Goal: Transaction & Acquisition: Purchase product/service

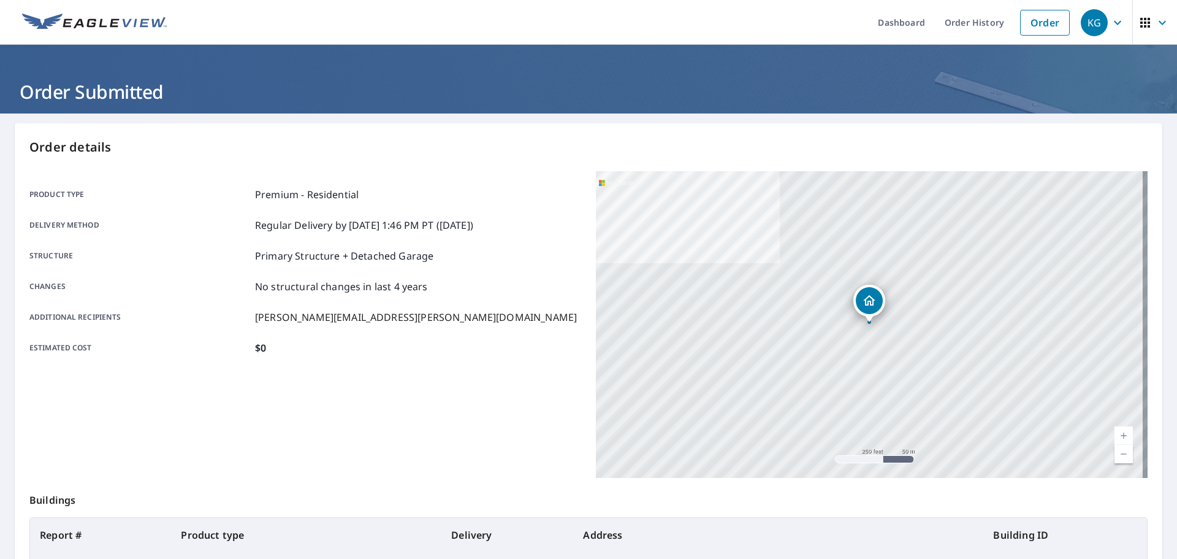
scroll to position [117, 0]
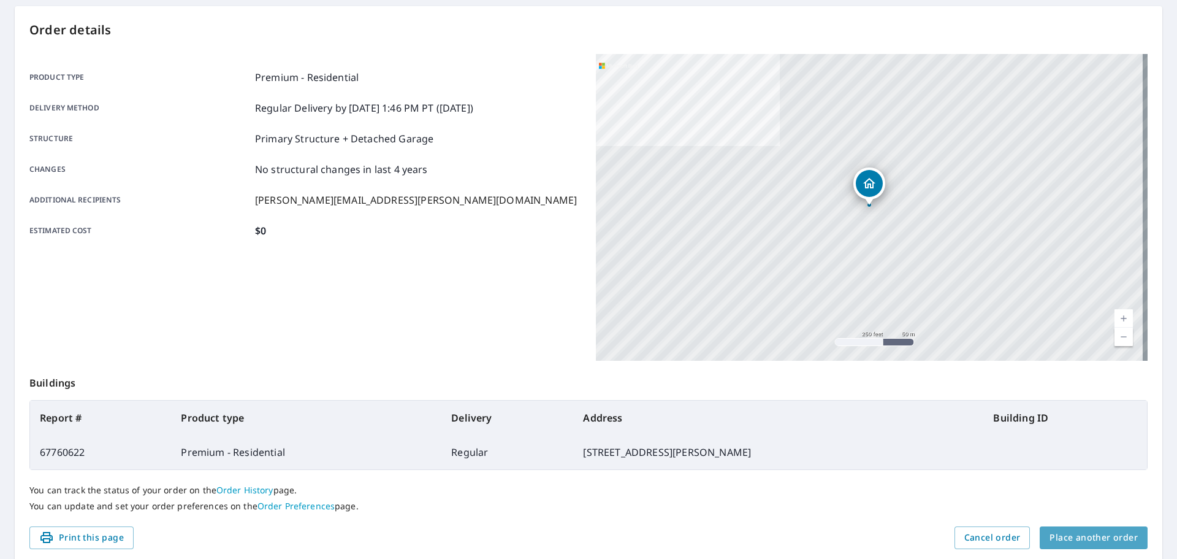
click at [1095, 539] on span "Place another order" at bounding box center [1094, 537] width 88 height 15
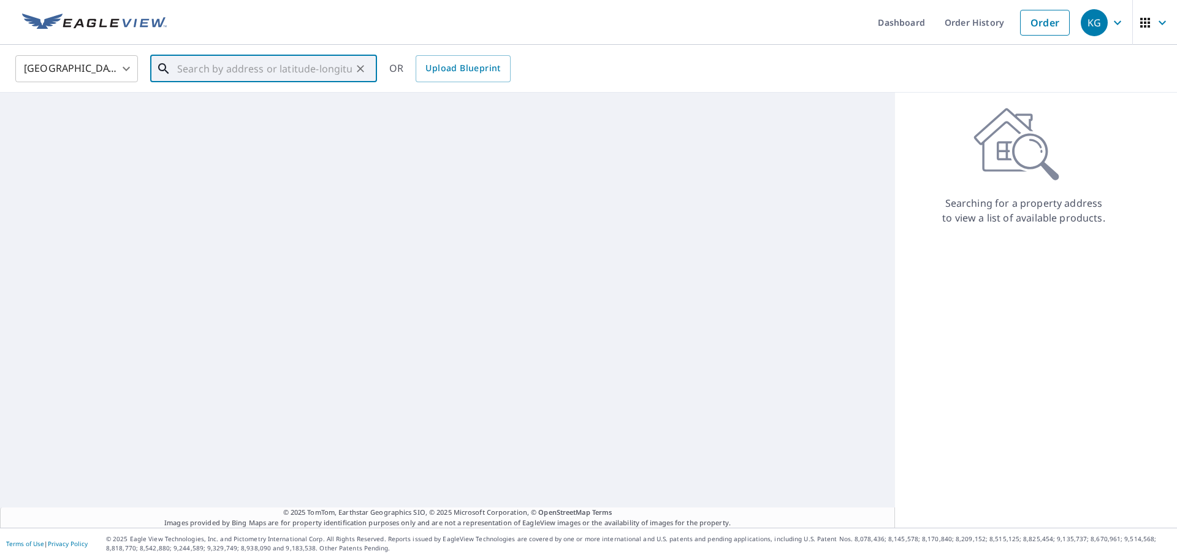
click at [313, 73] on input "text" at bounding box center [264, 69] width 175 height 34
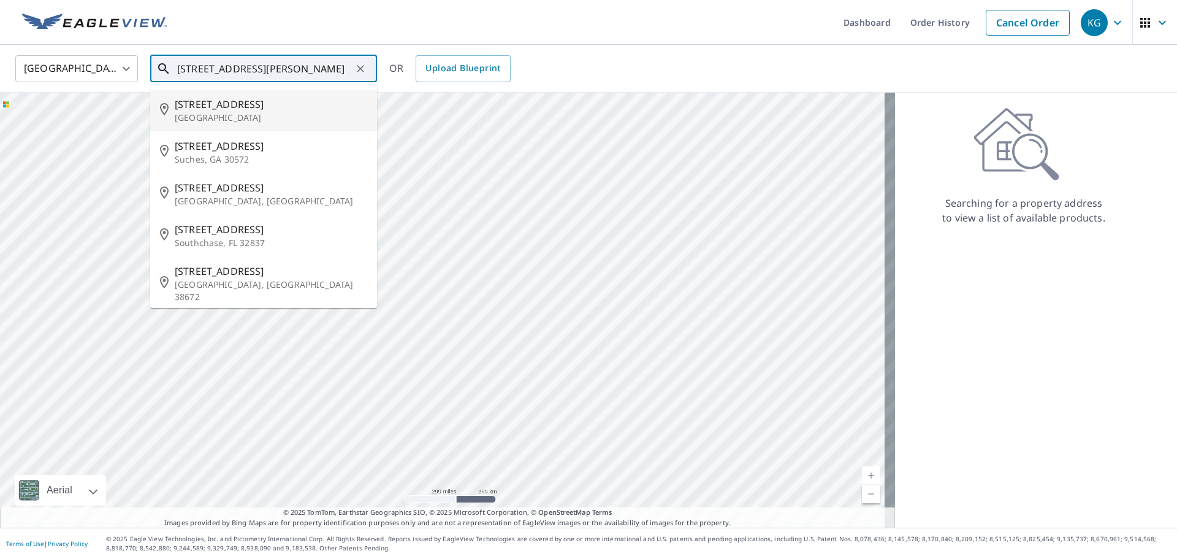
click at [266, 102] on span "[STREET_ADDRESS]" at bounding box center [271, 104] width 193 height 15
type input "[STREET_ADDRESS][PERSON_NAME]"
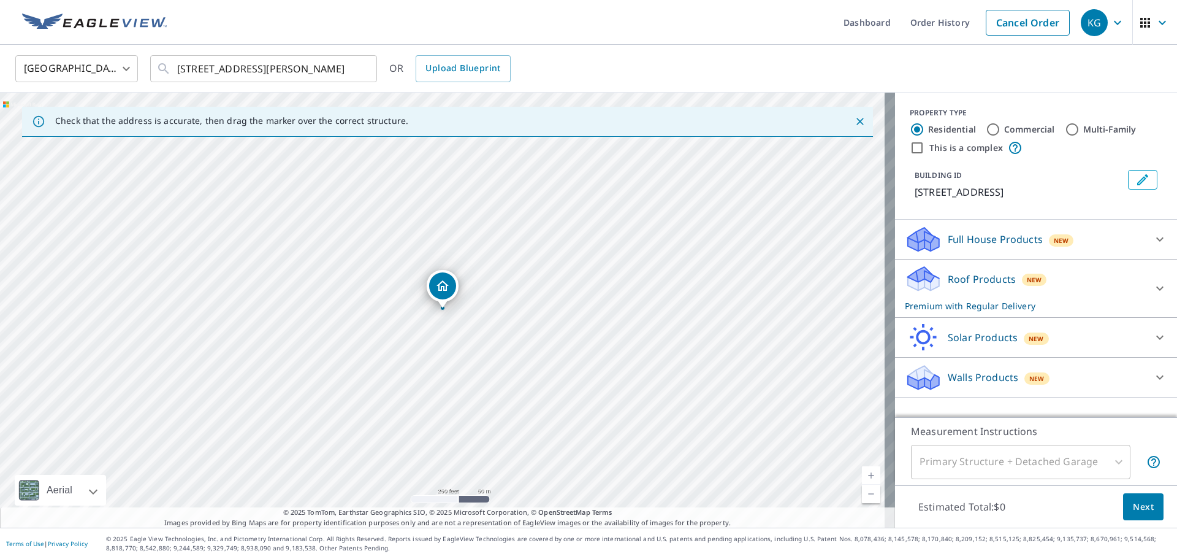
click at [1140, 515] on button "Next" at bounding box center [1143, 507] width 40 height 28
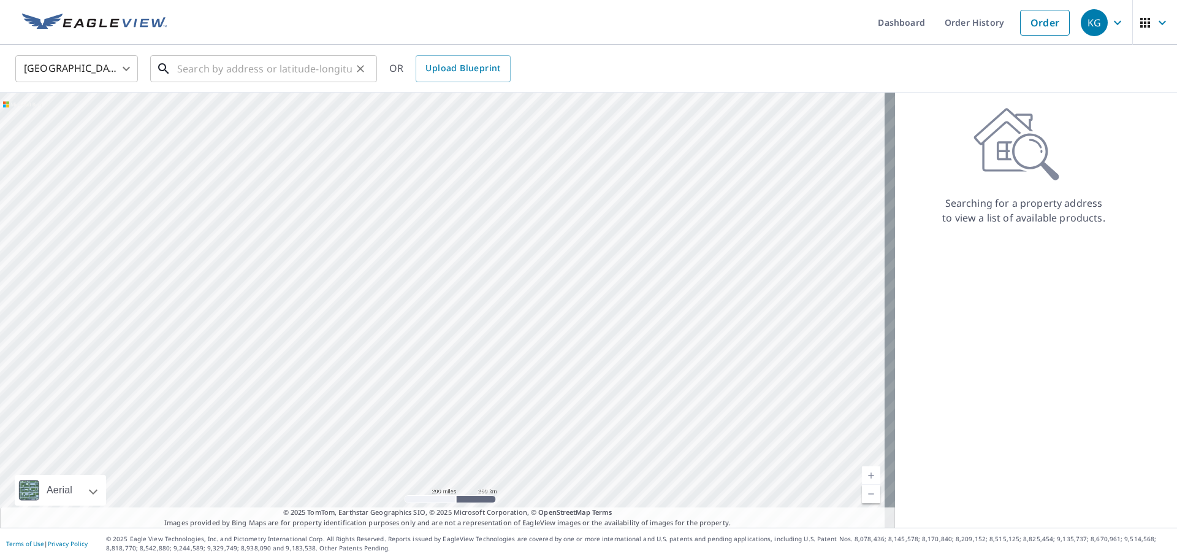
click at [230, 75] on input "text" at bounding box center [264, 69] width 175 height 34
type input "7"
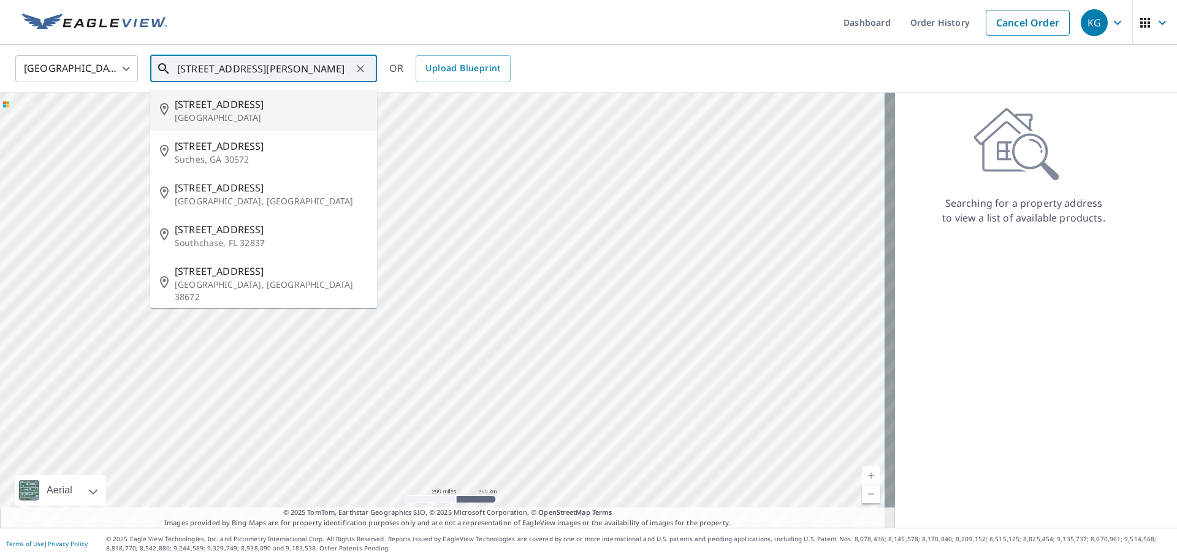
click at [251, 96] on li "[STREET_ADDRESS][PERSON_NAME]" at bounding box center [263, 111] width 227 height 42
type input "[STREET_ADDRESS][PERSON_NAME]"
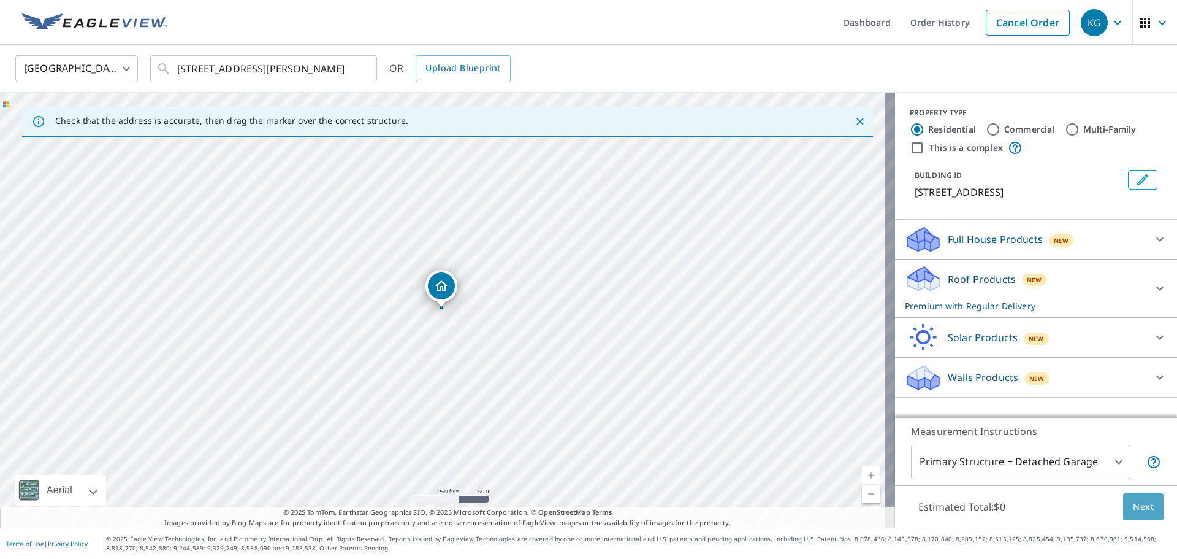
click at [1134, 506] on span "Next" at bounding box center [1143, 506] width 21 height 15
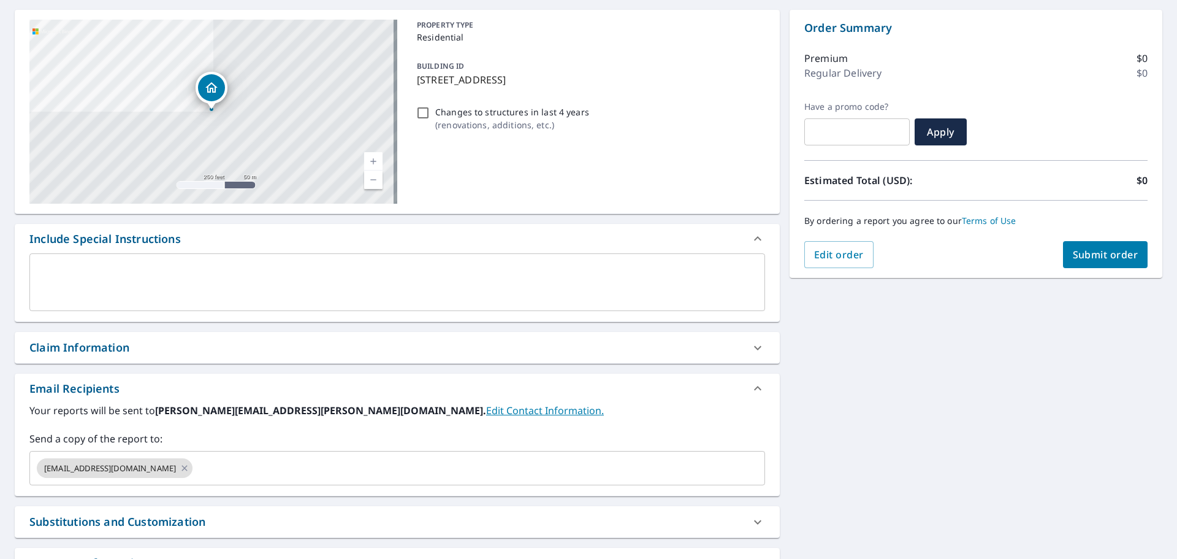
scroll to position [208, 0]
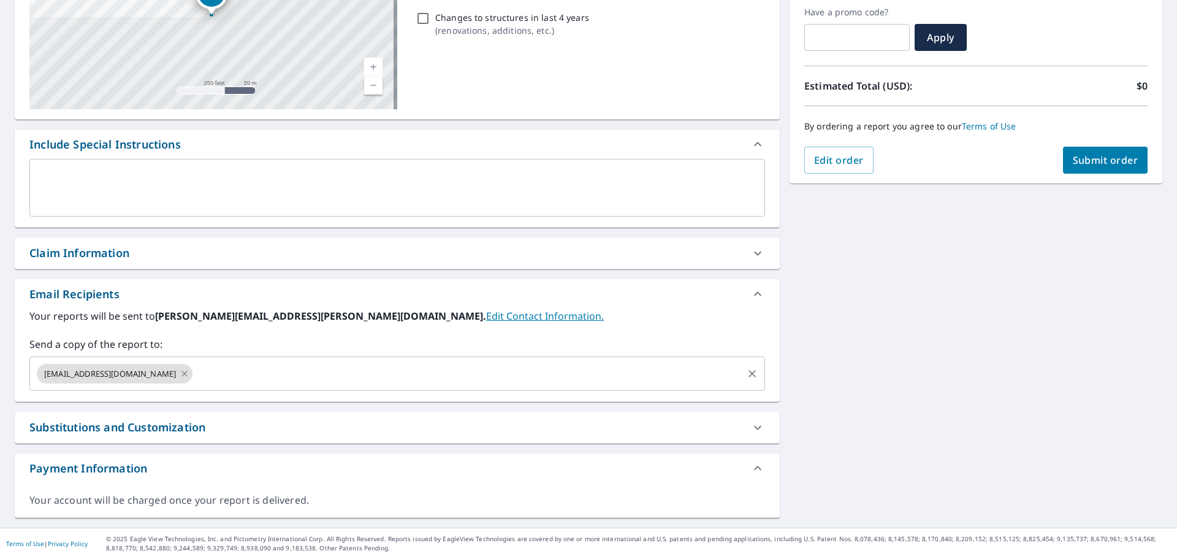
click at [180, 375] on icon at bounding box center [185, 373] width 10 height 13
click at [155, 375] on input "text" at bounding box center [388, 373] width 706 height 23
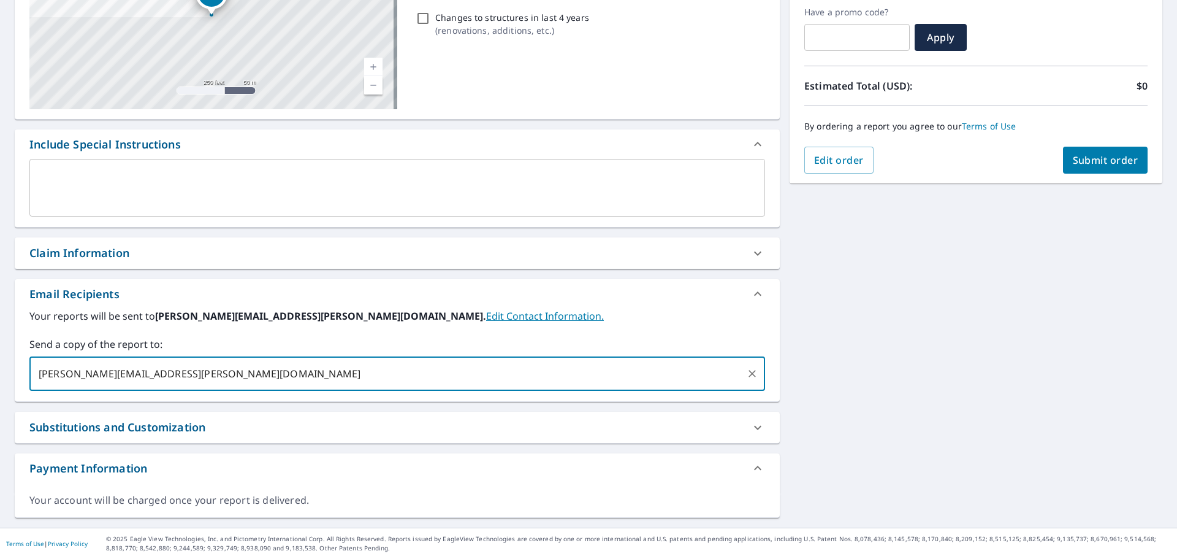
type input "[PERSON_NAME][EMAIL_ADDRESS][PERSON_NAME][DOMAIN_NAME]"
click at [1099, 159] on span "Submit order" at bounding box center [1106, 159] width 66 height 13
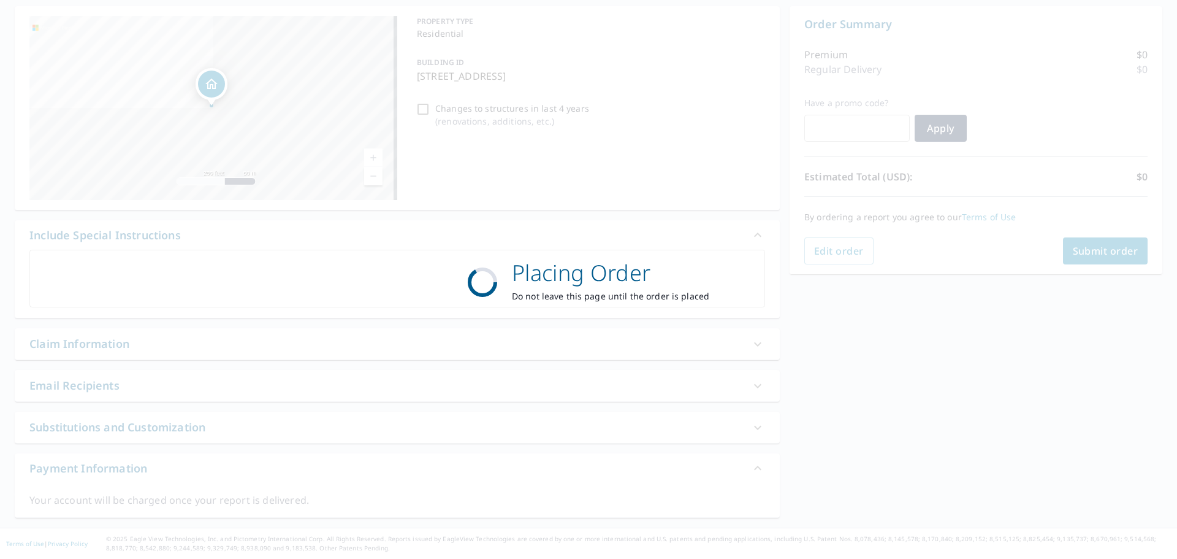
scroll to position [117, 0]
